Goal: Task Accomplishment & Management: Use online tool/utility

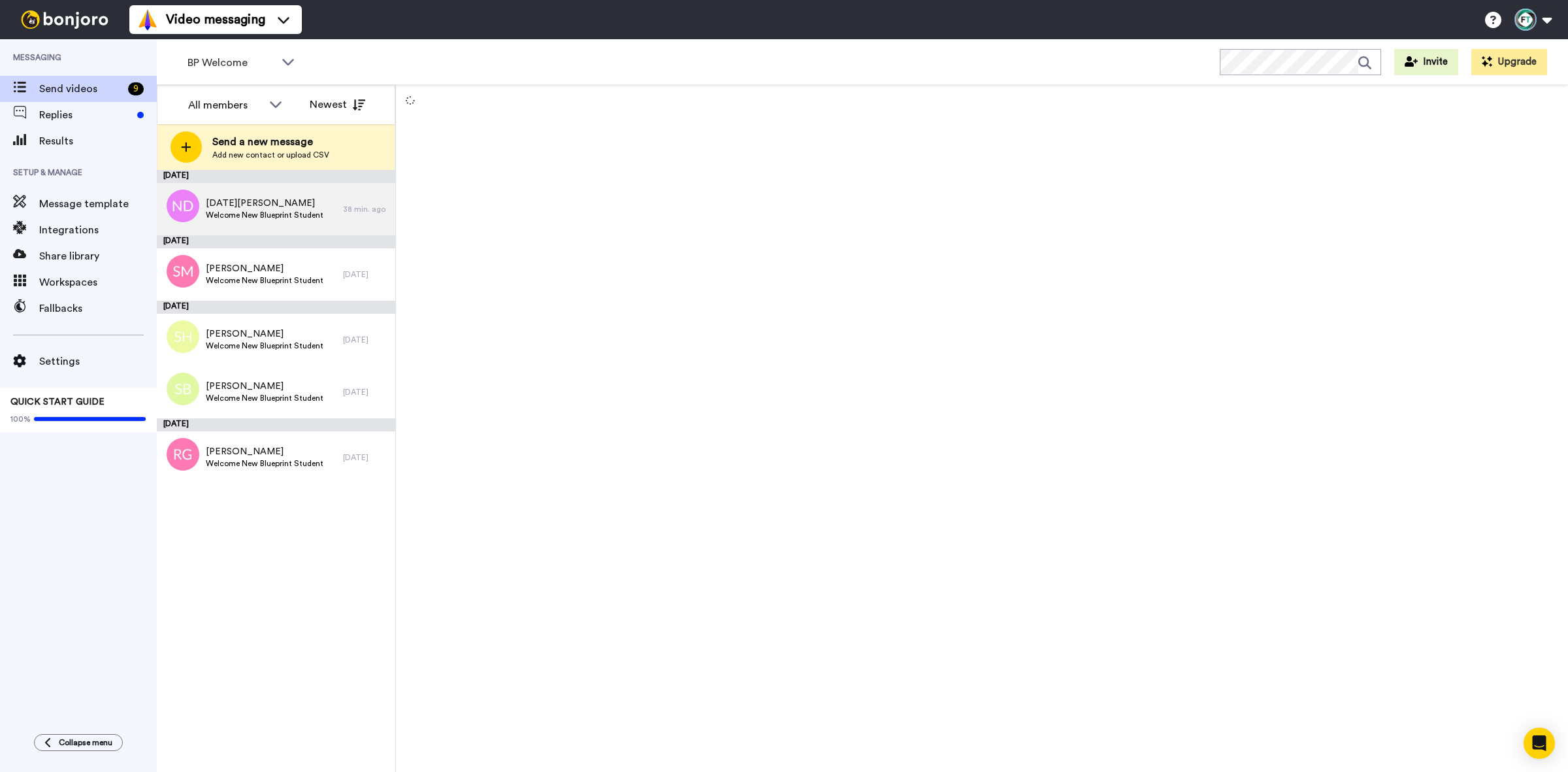
click at [247, 196] on span "[DATE][PERSON_NAME]" at bounding box center [264, 203] width 118 height 13
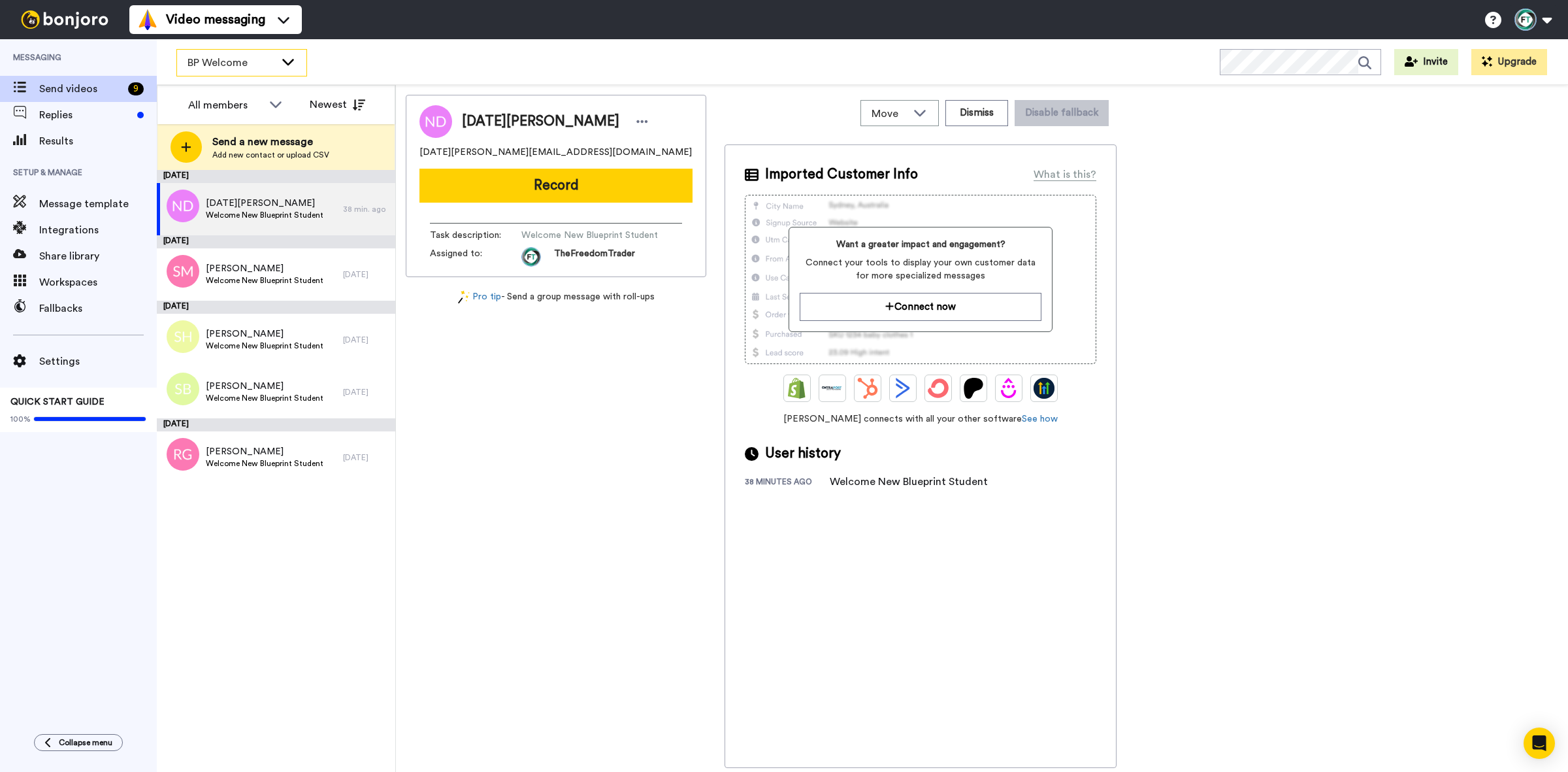
click at [219, 66] on span "BP Welcome" at bounding box center [231, 62] width 87 height 15
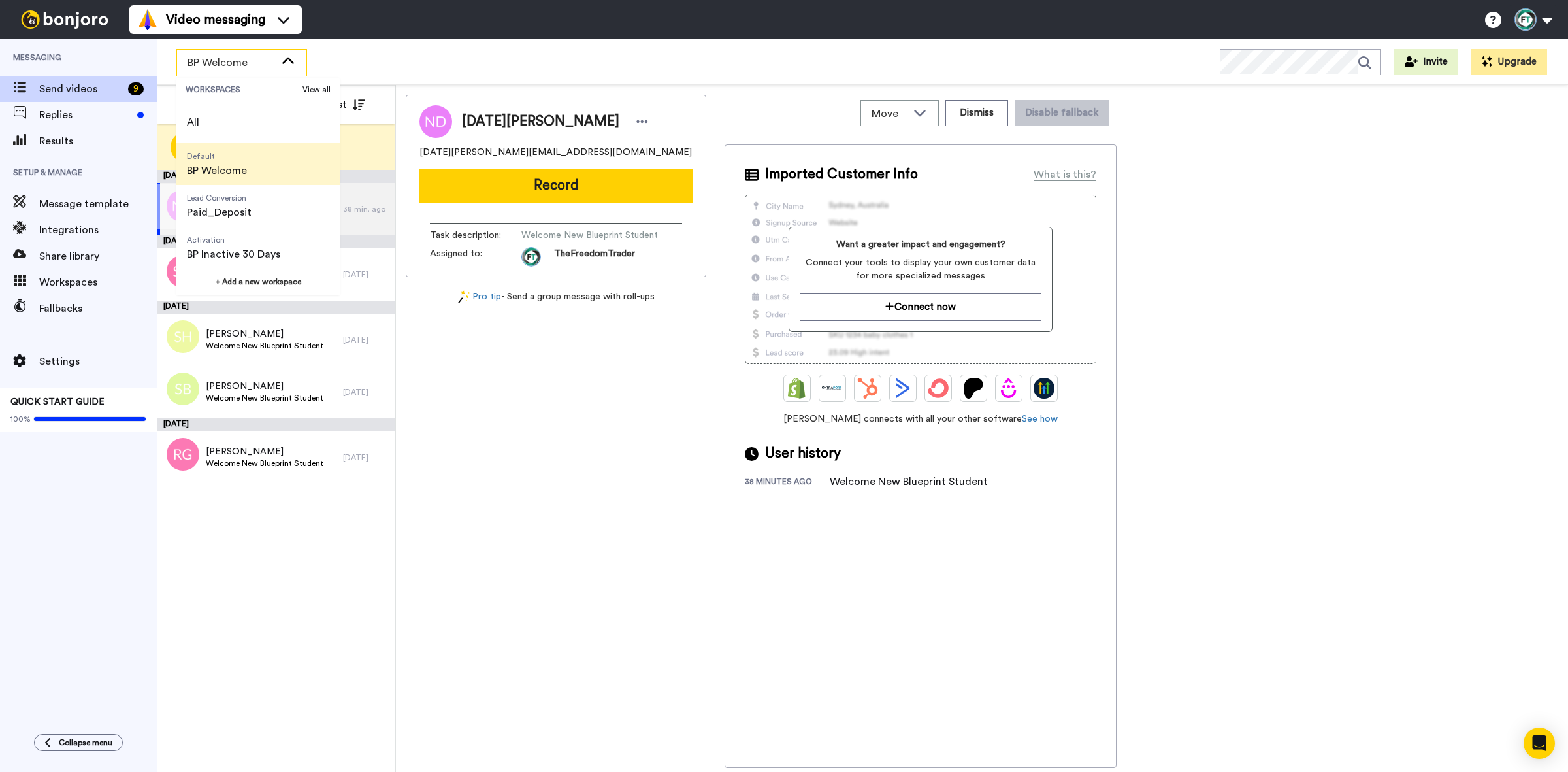
click at [350, 207] on div "38 min. ago" at bounding box center [366, 209] width 46 height 11
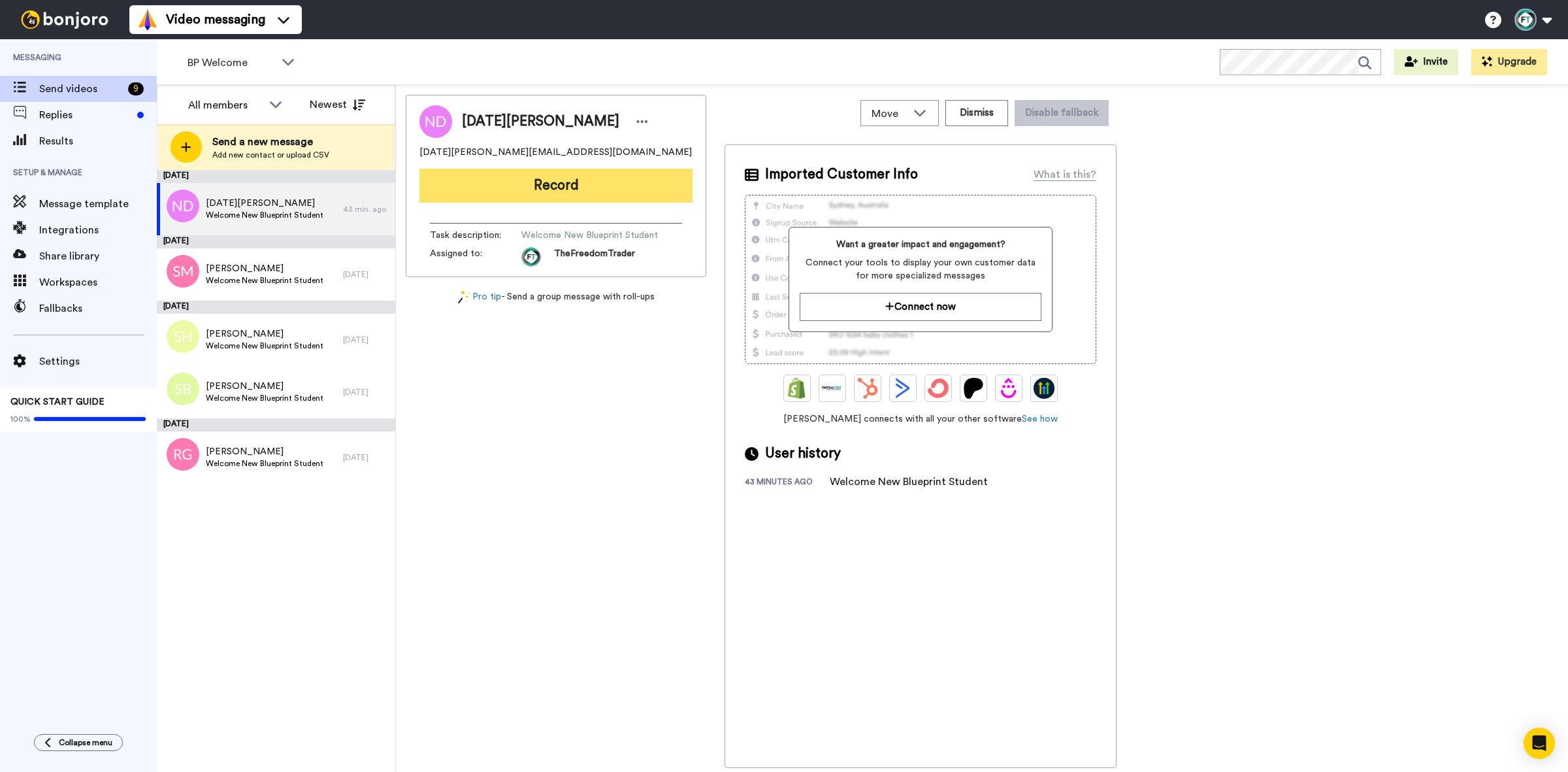
click at [494, 190] on button "Record" at bounding box center [556, 185] width 273 height 34
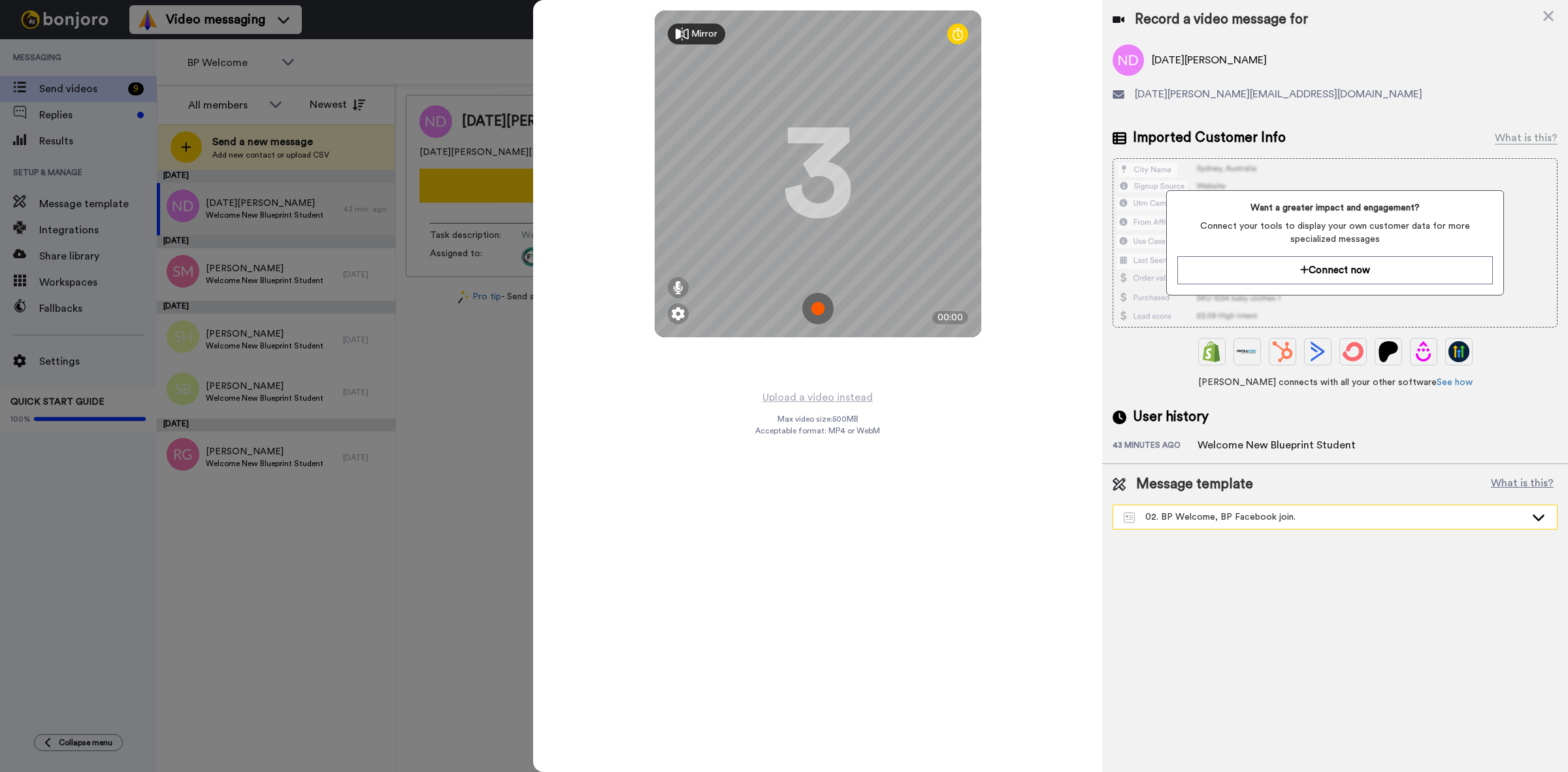
click at [1250, 516] on div "02. BP Welcome, BP Facebook join." at bounding box center [1325, 517] width 402 height 13
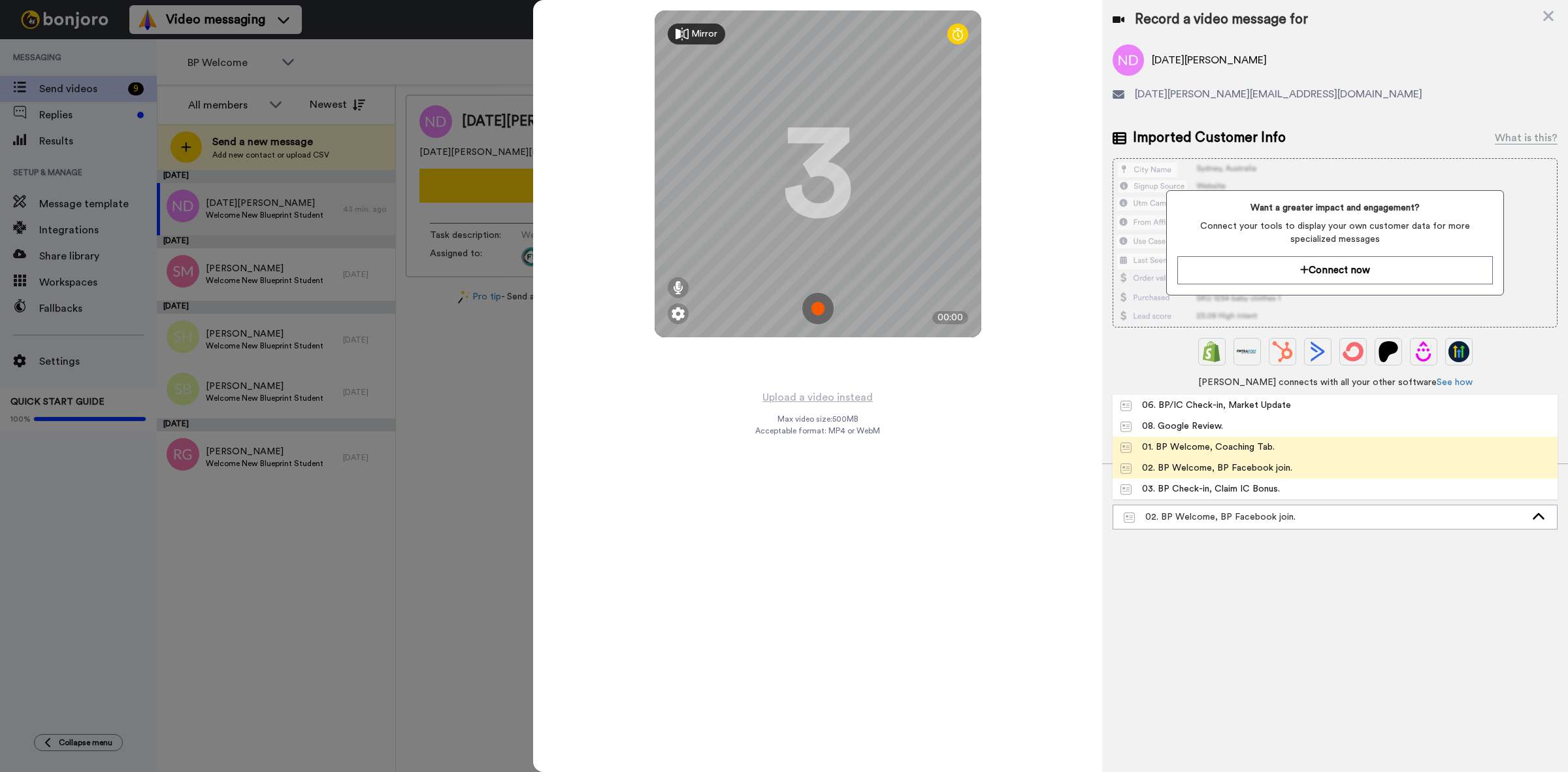
click at [1333, 446] on li "01. BP Welcome, Coaching Tab." at bounding box center [1335, 447] width 445 height 21
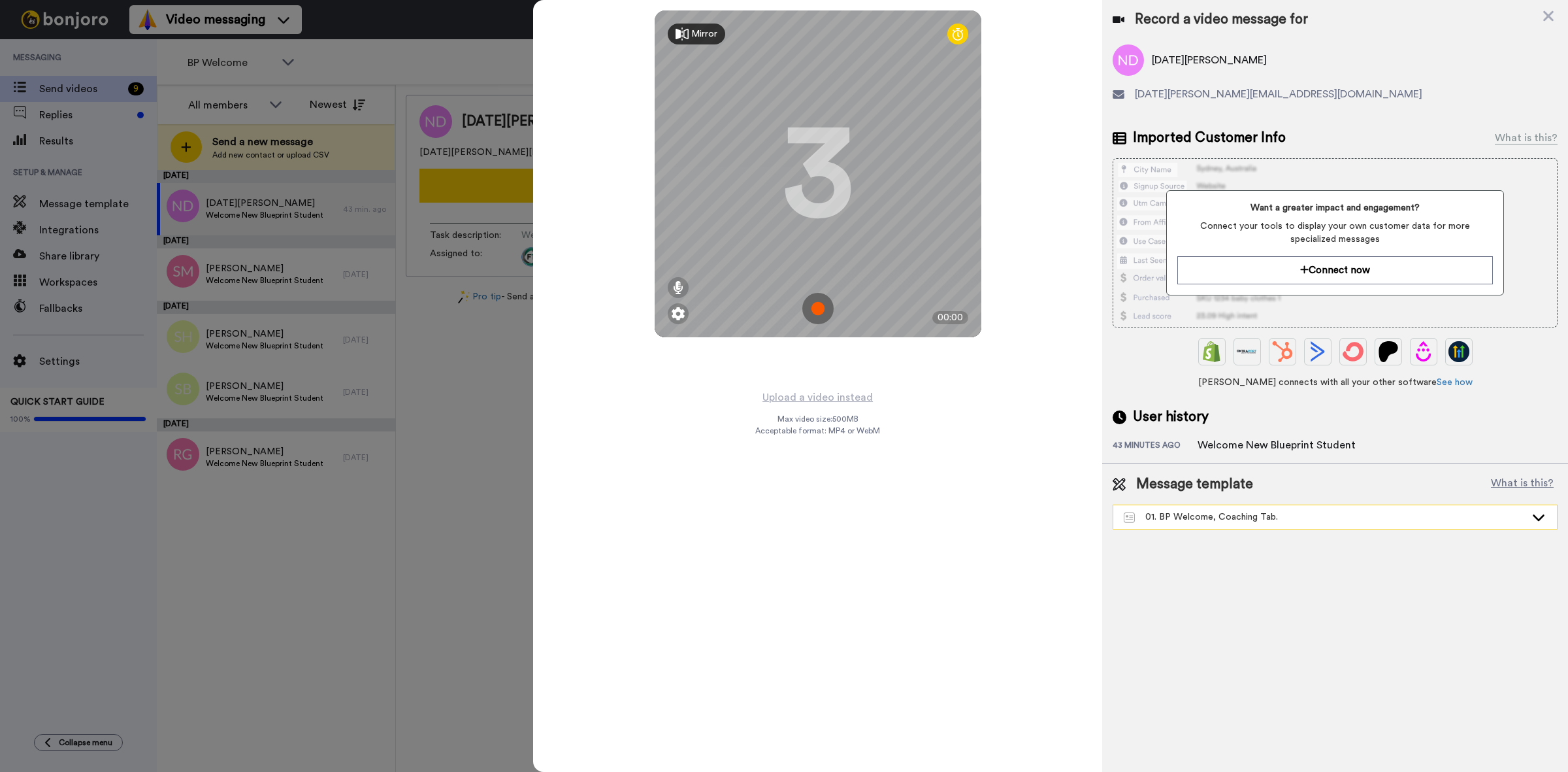
click at [1319, 515] on div "01. BP Welcome, Coaching Tab." at bounding box center [1325, 517] width 402 height 13
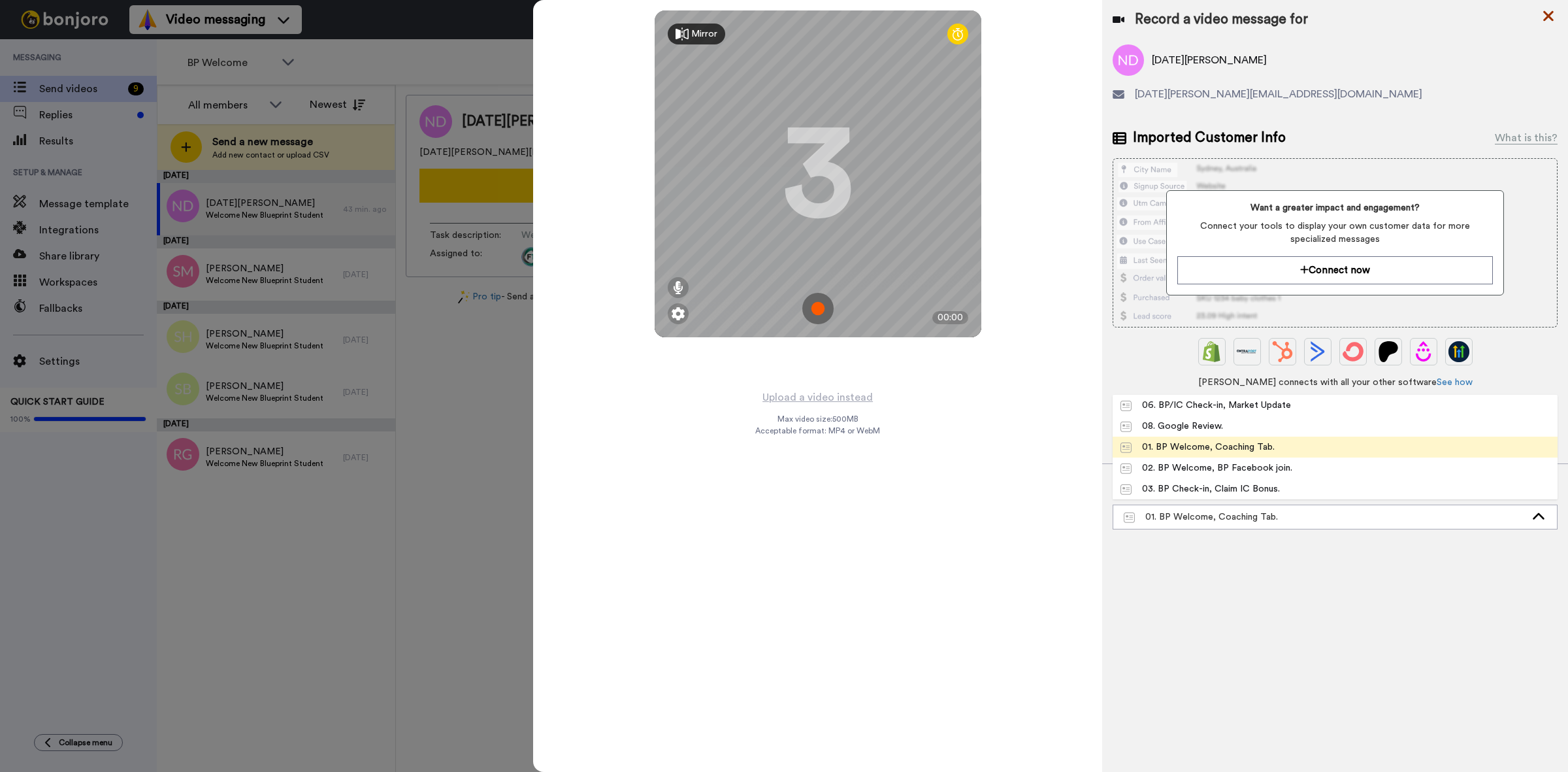
click at [1550, 17] on icon at bounding box center [1548, 16] width 11 height 11
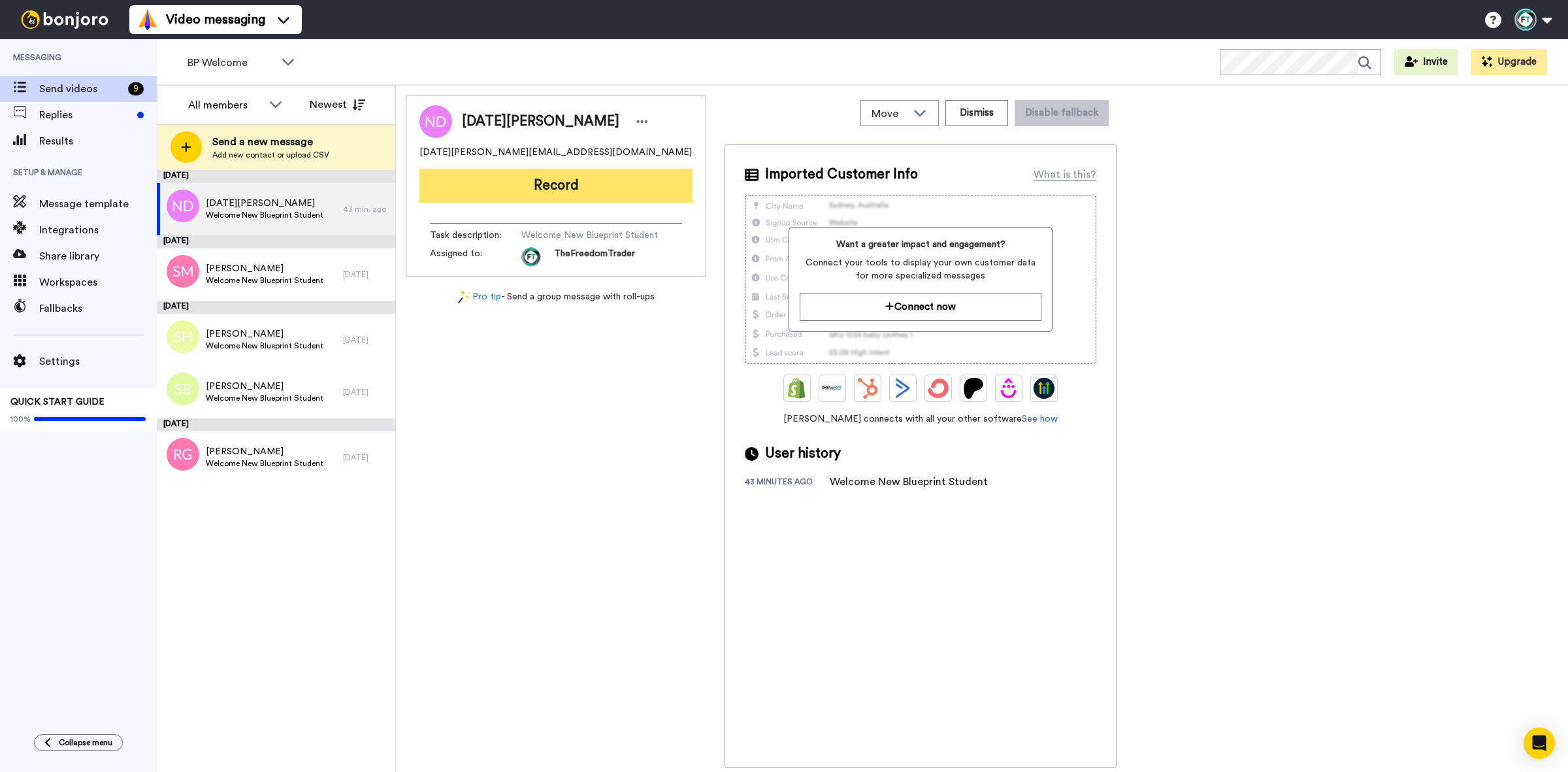
click at [533, 184] on button "Record" at bounding box center [556, 185] width 273 height 34
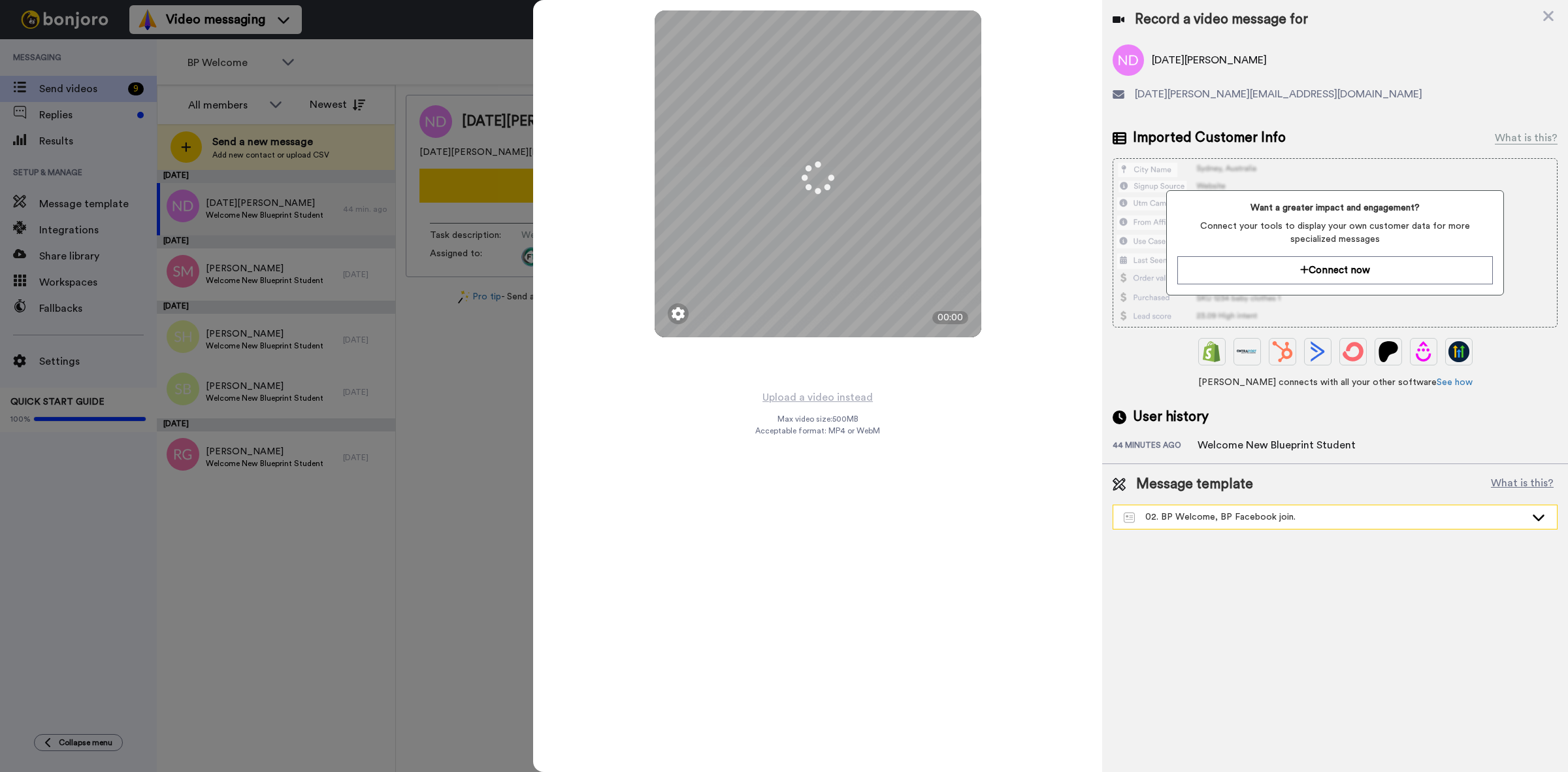
click at [1242, 519] on div "02. BP Welcome, BP Facebook join." at bounding box center [1325, 517] width 402 height 13
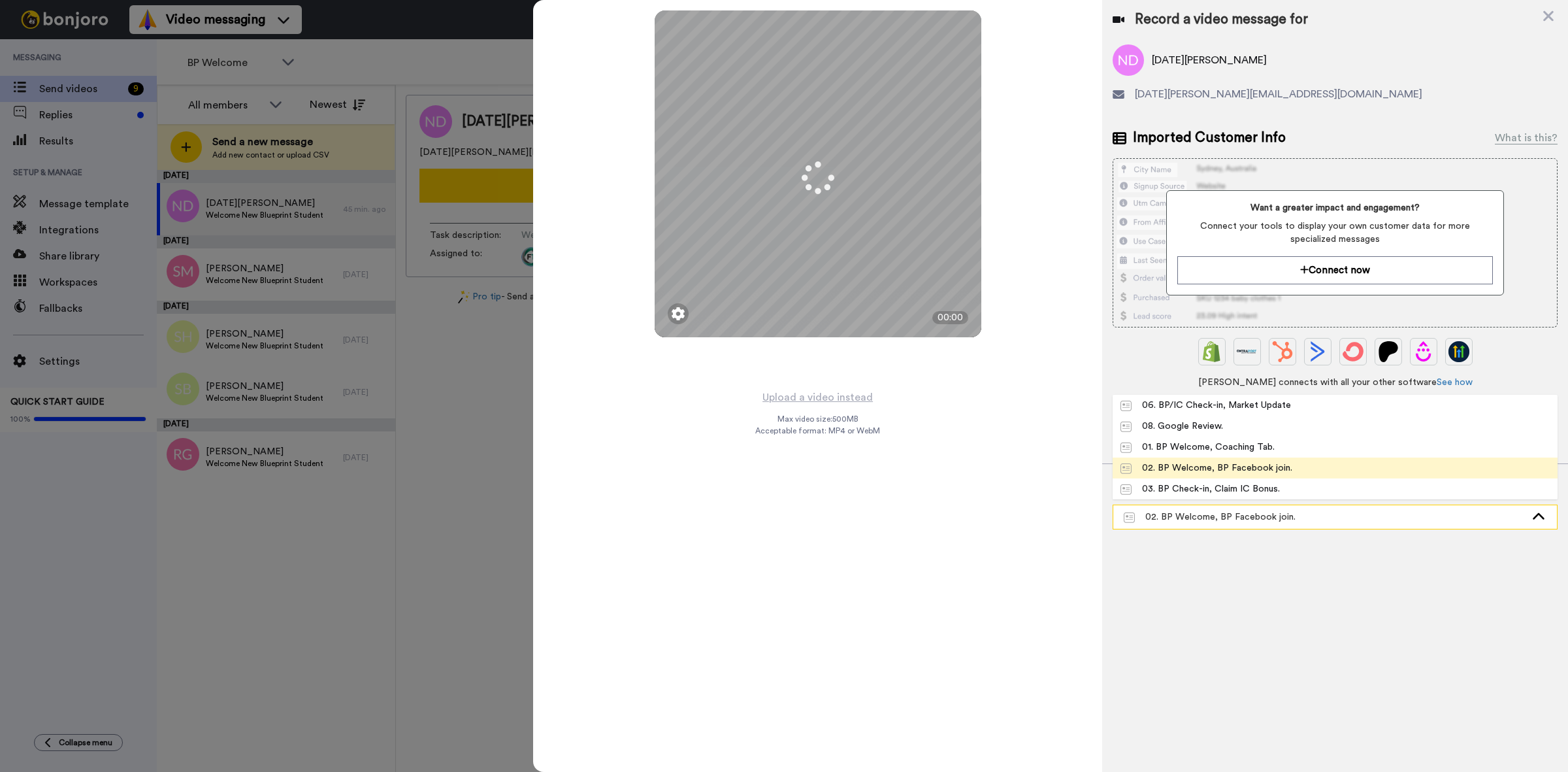
click at [1283, 517] on div "02. BP Welcome, BP Facebook join." at bounding box center [1325, 517] width 402 height 13
